Goal: Check status: Check status

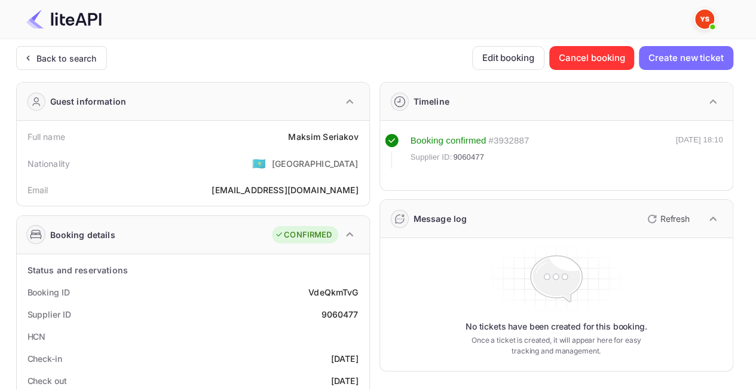
click at [88, 67] on div "Back to search" at bounding box center [61, 58] width 91 height 24
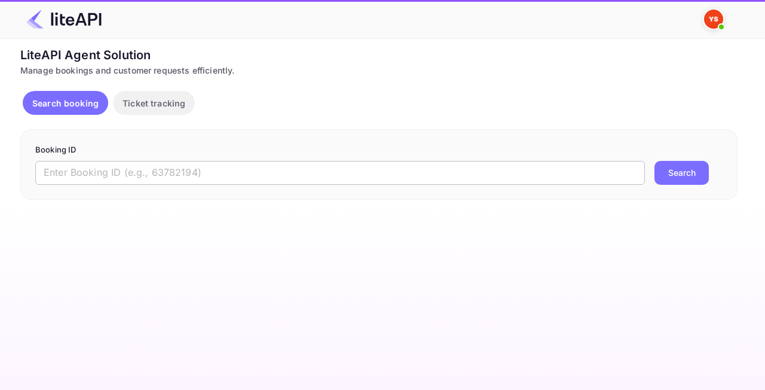
click at [158, 172] on input "text" at bounding box center [340, 173] width 610 height 24
paste input "8986473"
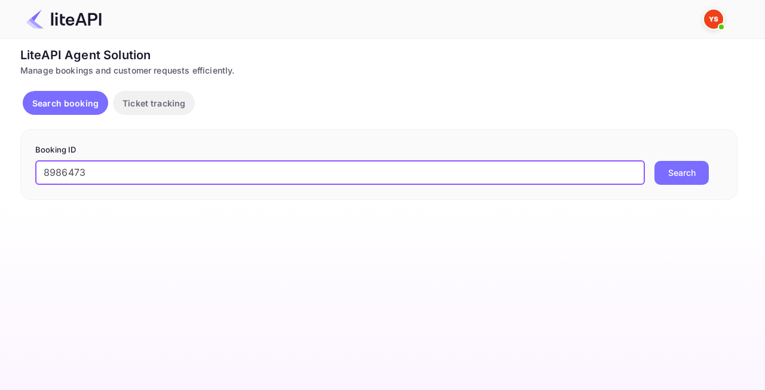
type input "8986473"
click at [700, 170] on button "Search" at bounding box center [681, 173] width 54 height 24
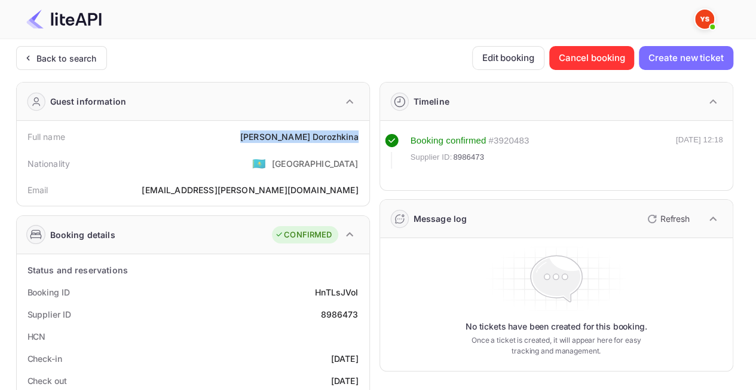
drag, startPoint x: 267, startPoint y: 136, endPoint x: 363, endPoint y: 142, distance: 95.8
click at [363, 142] on div "Full name [PERSON_NAME]" at bounding box center [193, 137] width 343 height 22
copy div "[PERSON_NAME]"
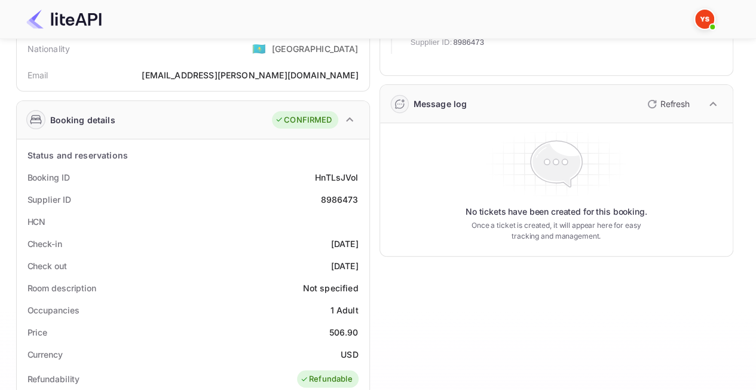
scroll to position [179, 0]
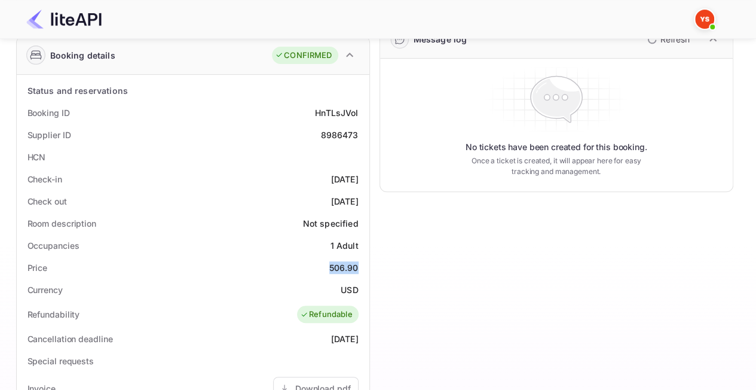
drag, startPoint x: 325, startPoint y: 266, endPoint x: 365, endPoint y: 267, distance: 40.1
click at [365, 267] on div "Status and reservations Booking ID HnTLsJVoI Supplier ID 8986473 HCN Check-in […" at bounding box center [193, 371] width 353 height 592
copy div "506.90"
